Goal: Find specific page/section: Find specific page/section

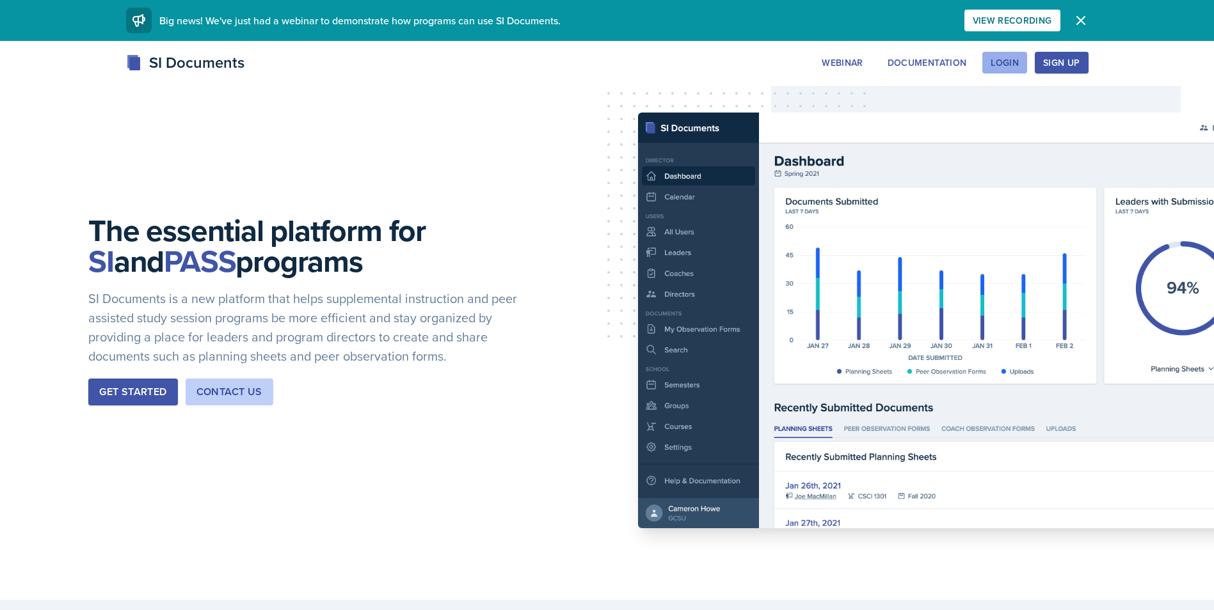
click at [995, 58] on div "Login" at bounding box center [1004, 63] width 28 height 10
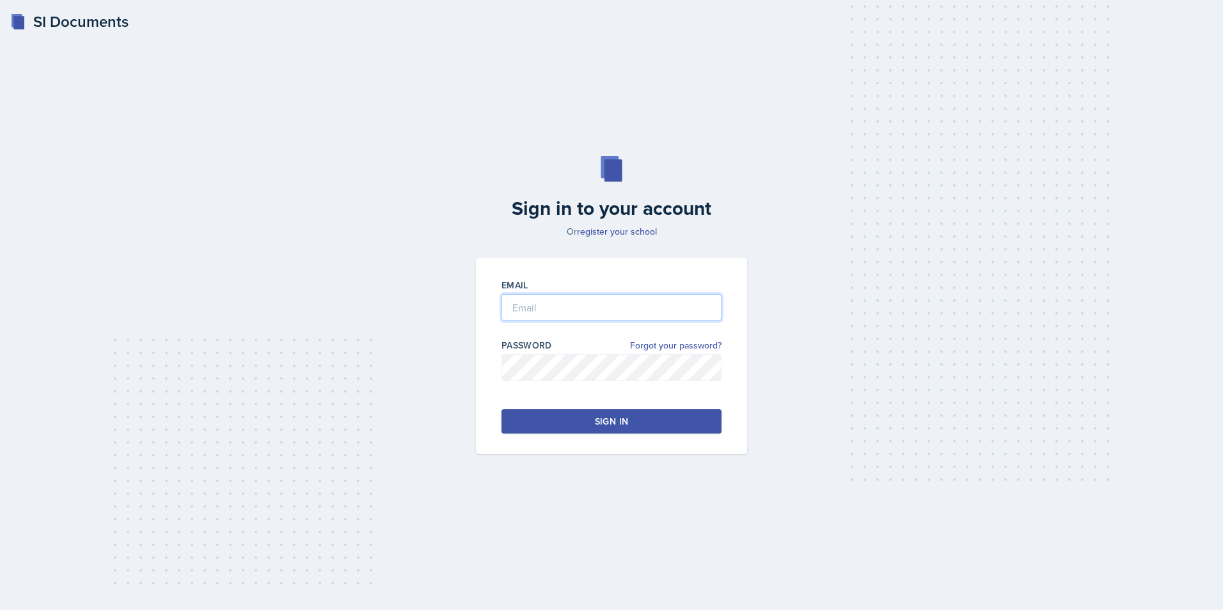
click at [515, 311] on input "email" at bounding box center [612, 307] width 220 height 27
type input "[EMAIL_ADDRESS][PERSON_NAME][DOMAIN_NAME]"
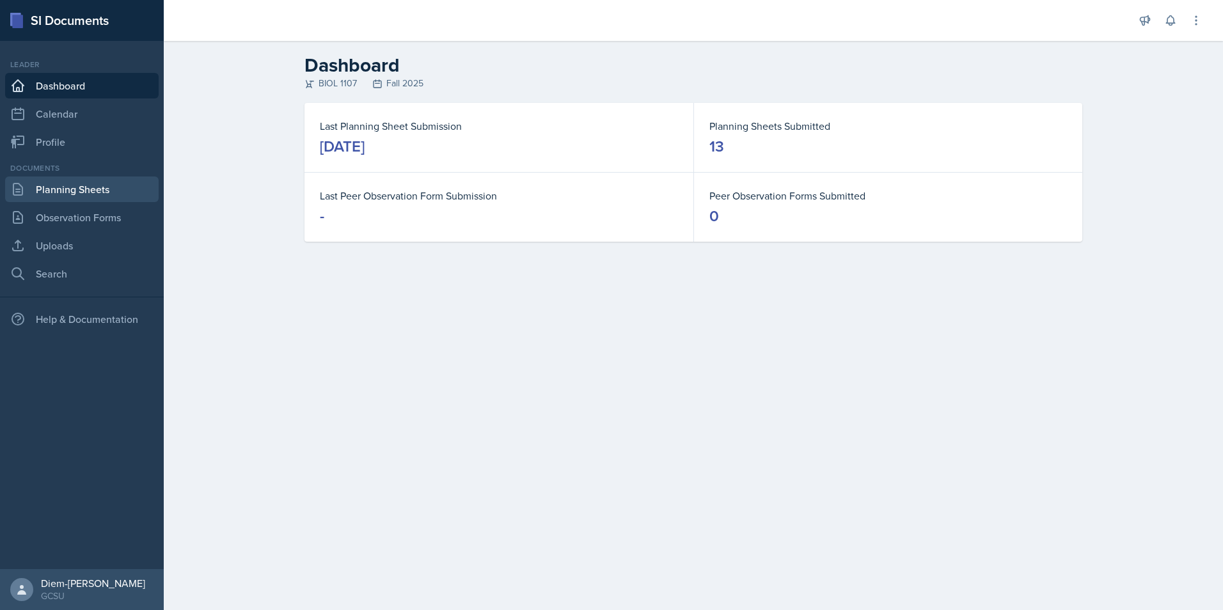
click at [62, 191] on link "Planning Sheets" at bounding box center [82, 190] width 154 height 26
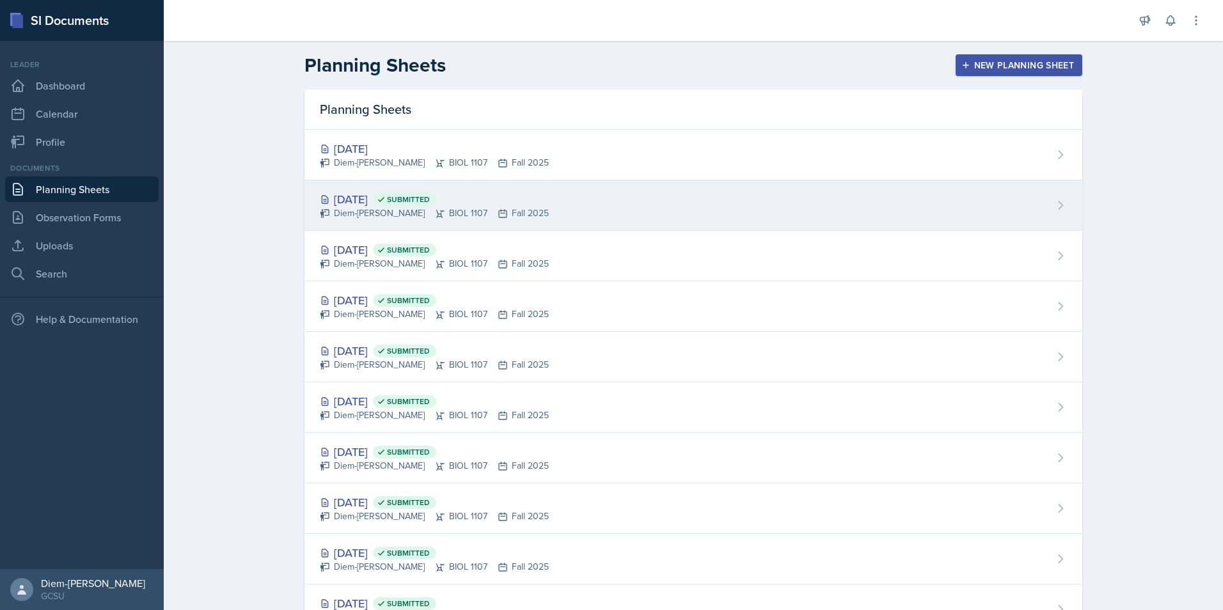
click at [498, 209] on icon at bounding box center [503, 214] width 10 height 10
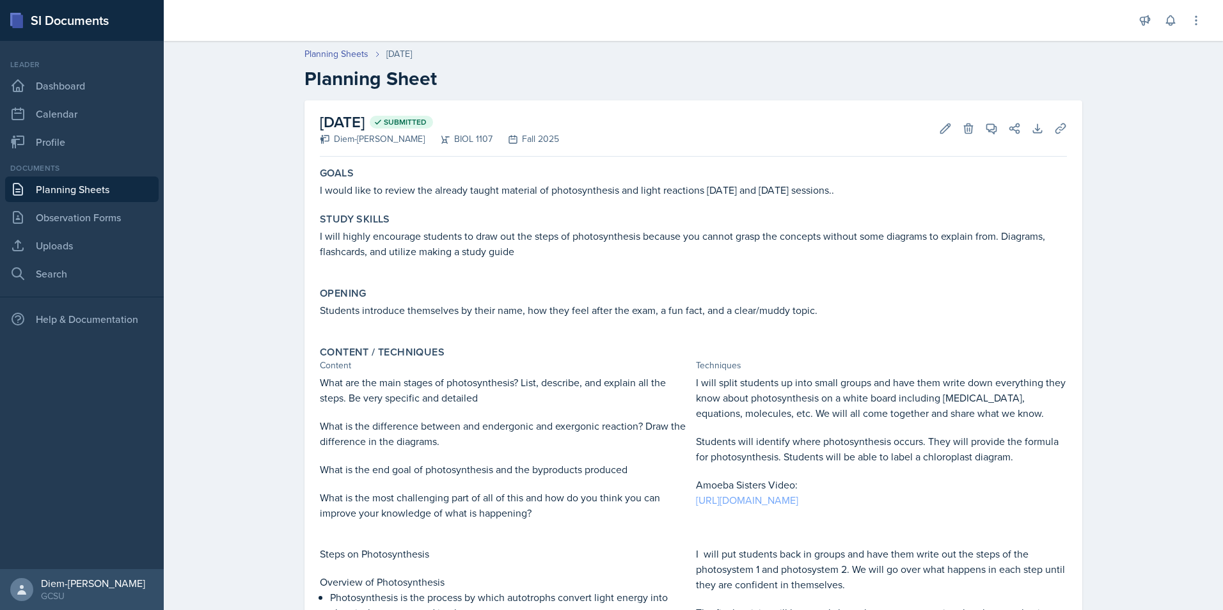
click at [764, 502] on link "[URL][DOMAIN_NAME]" at bounding box center [747, 500] width 102 height 14
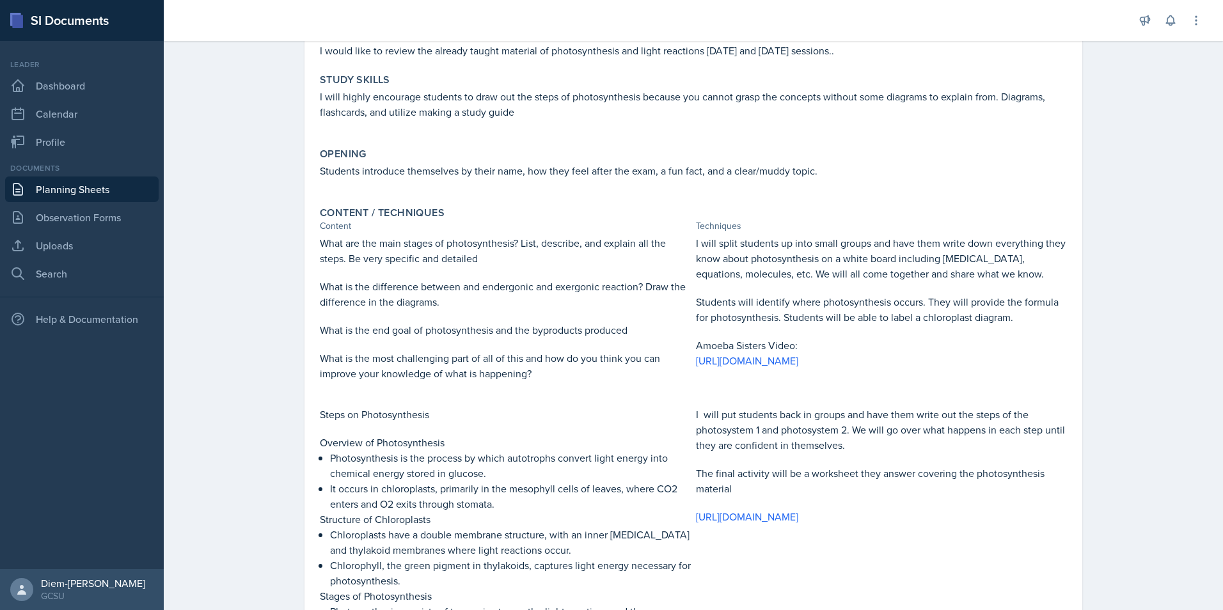
scroll to position [256, 0]
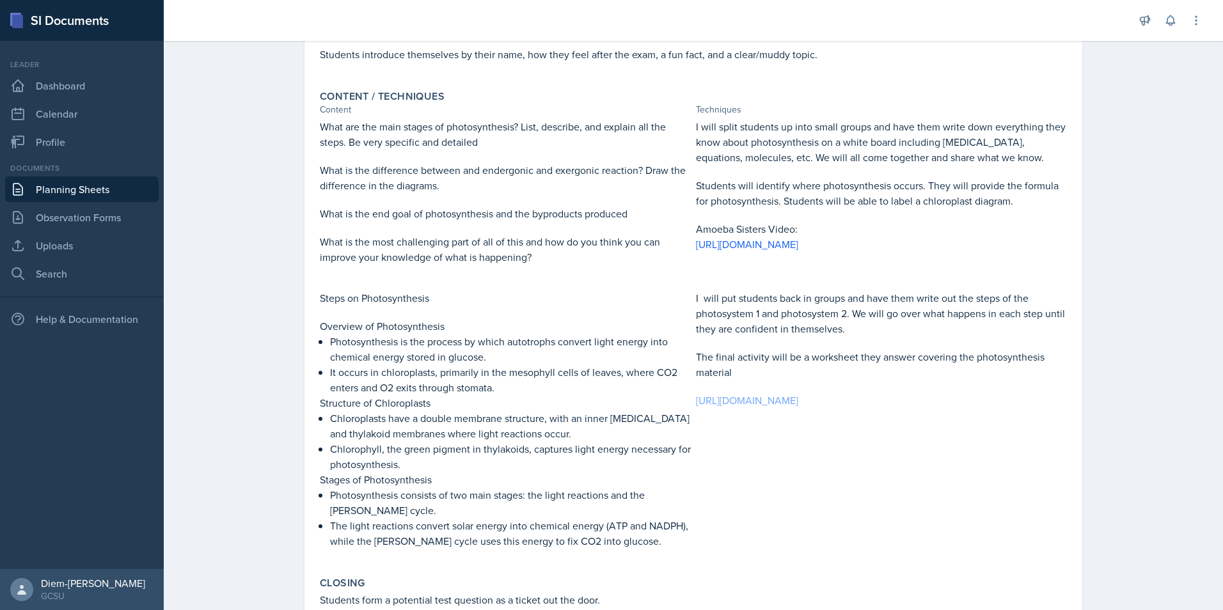
click at [781, 408] on link "[URL][DOMAIN_NAME]" at bounding box center [747, 400] width 102 height 14
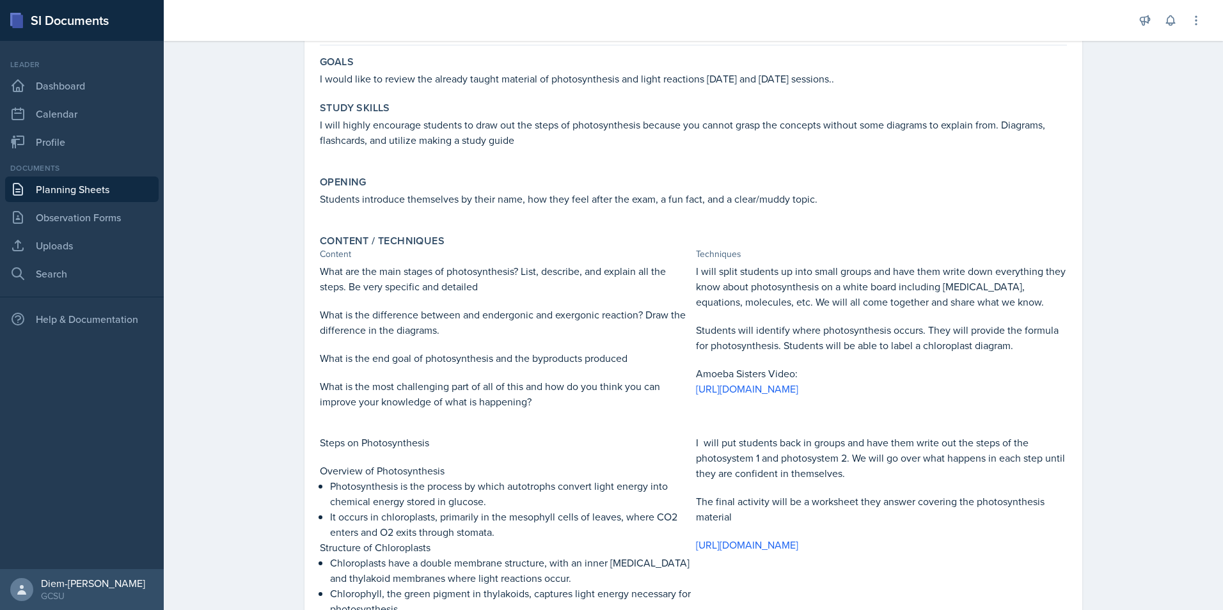
scroll to position [0, 0]
